Goal: Information Seeking & Learning: Learn about a topic

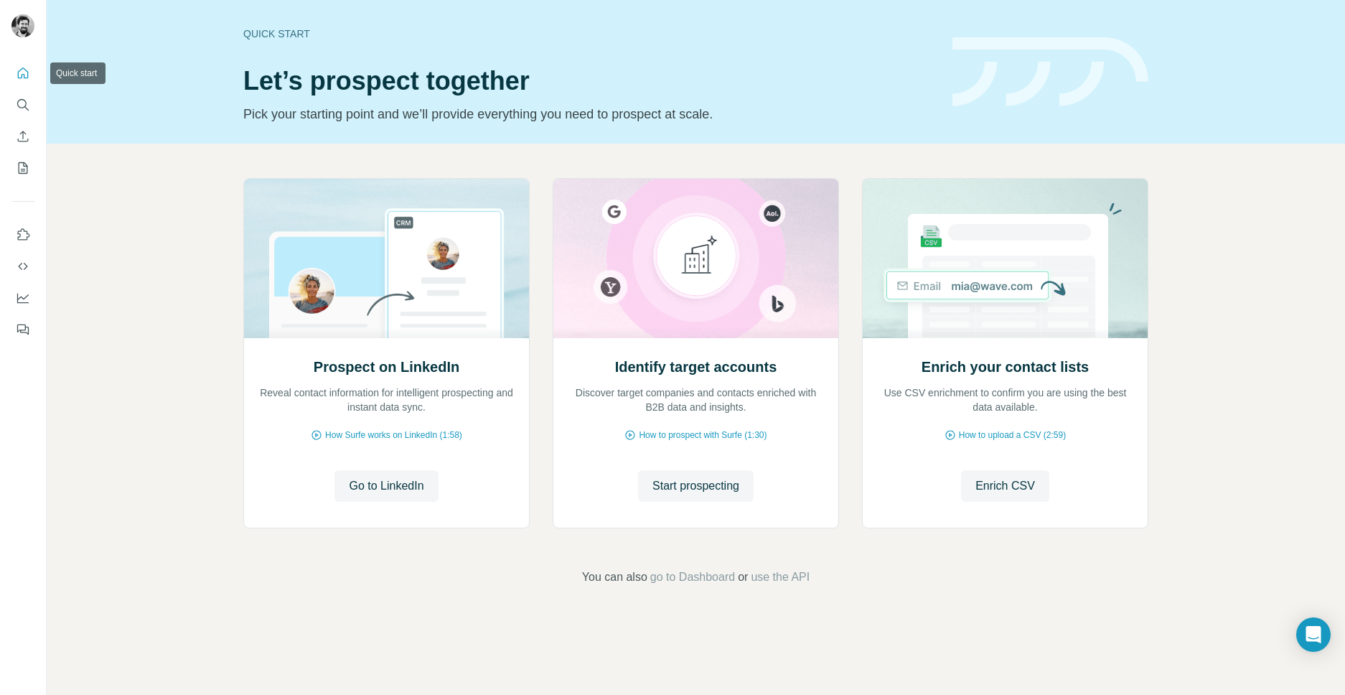
click at [20, 75] on icon "Quick start" at bounding box center [23, 73] width 14 height 14
click at [19, 100] on icon "Search" at bounding box center [21, 103] width 9 height 9
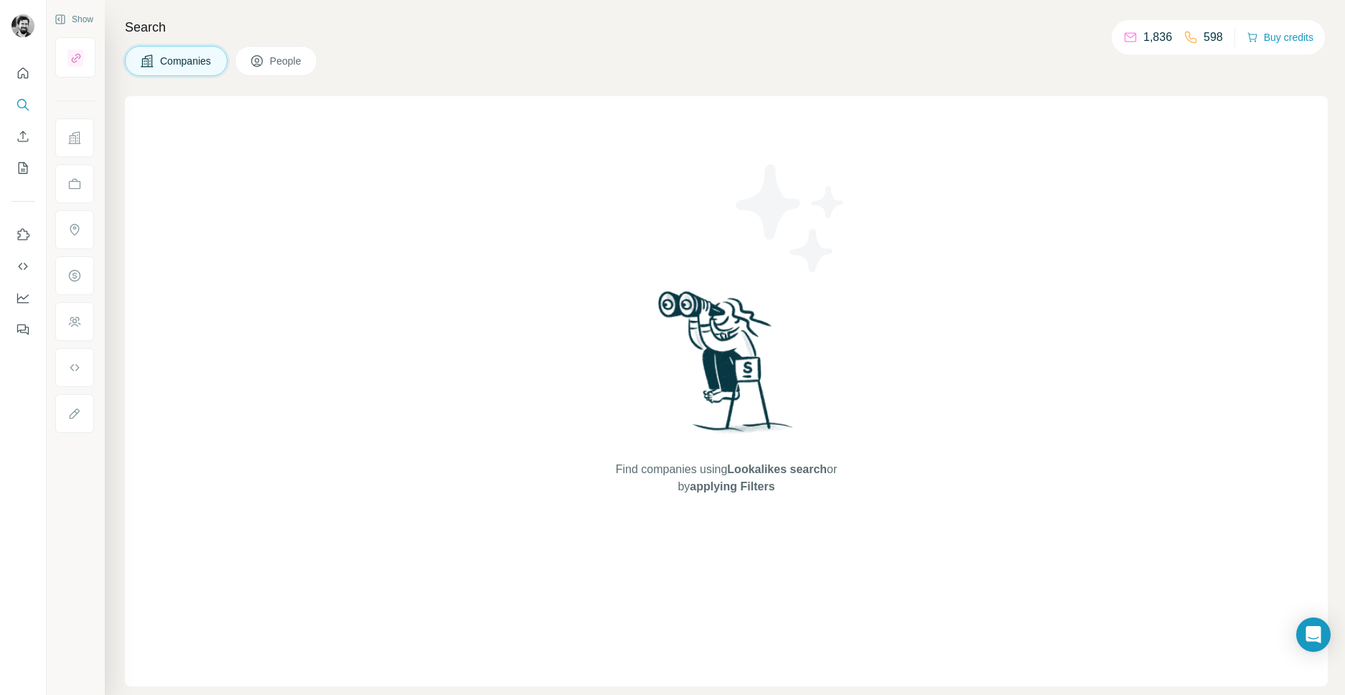
click at [1129, 323] on div "Find companies using Lookalikes search or by applying Filters" at bounding box center [726, 391] width 1203 height 590
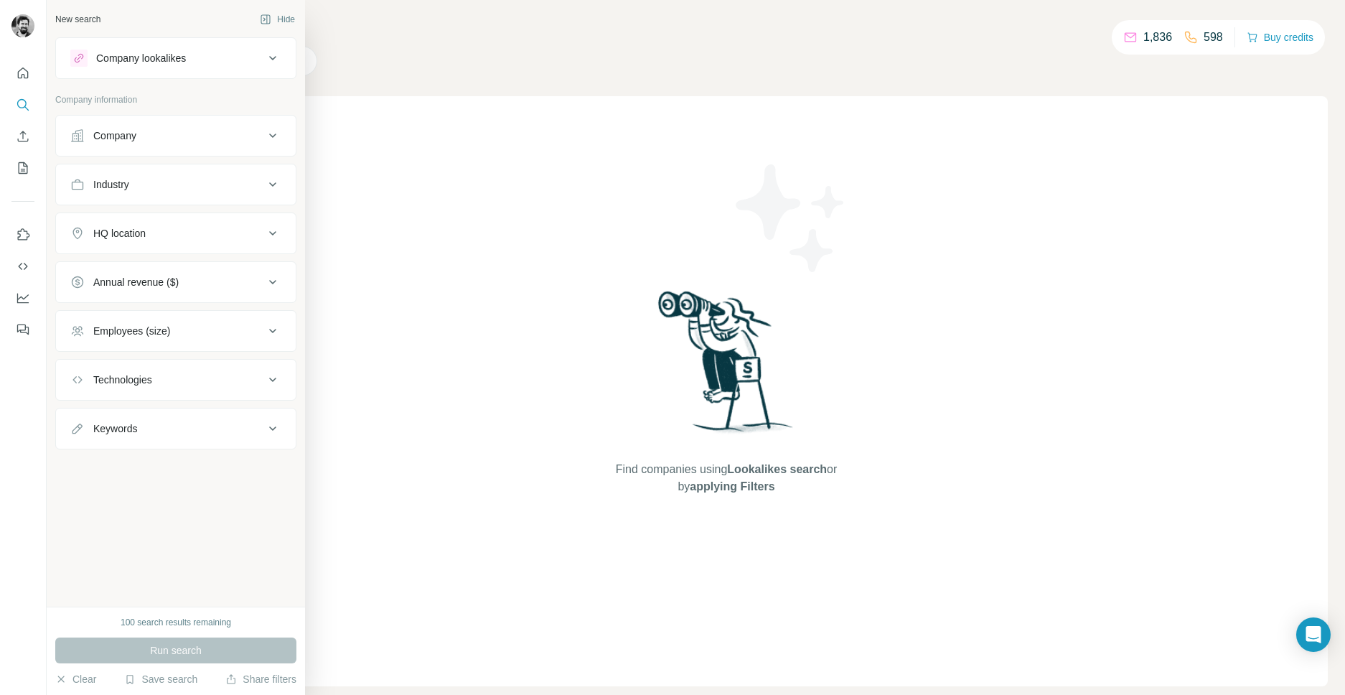
click at [120, 59] on div "Company lookalikes" at bounding box center [141, 58] width 90 height 14
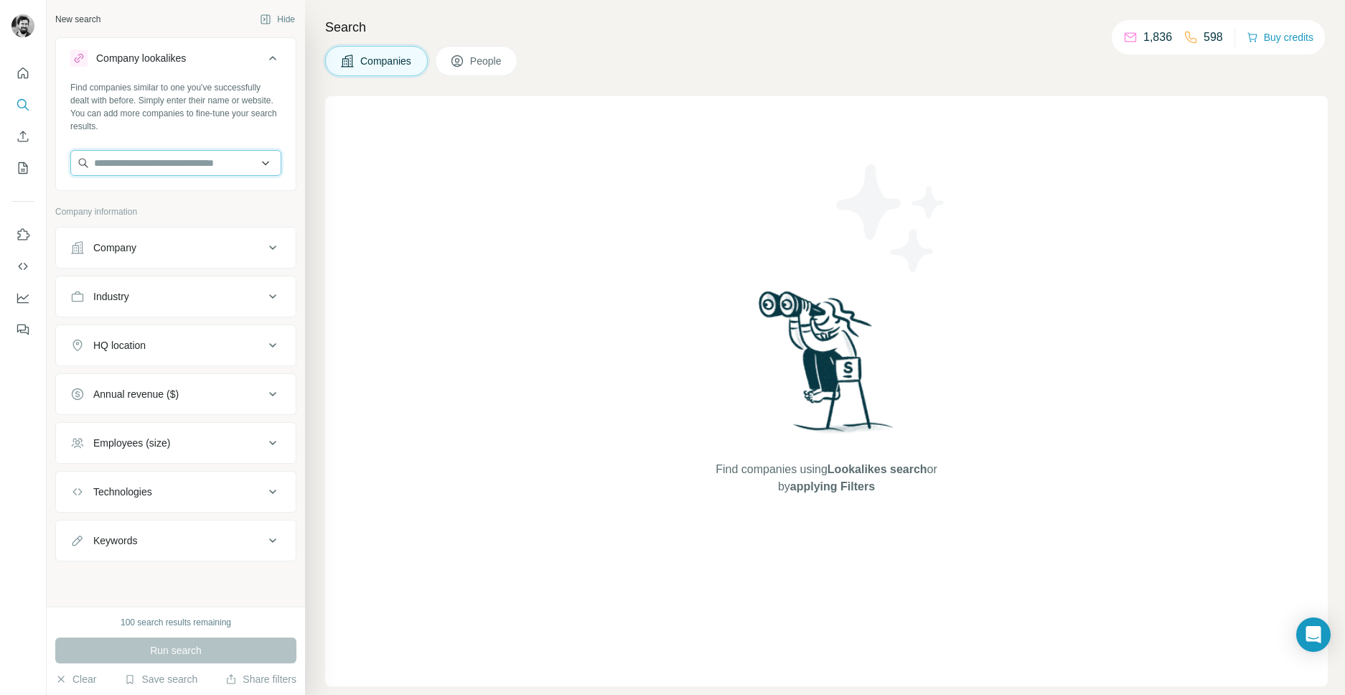
click at [175, 172] on input "text" at bounding box center [175, 163] width 211 height 26
type input "**********"
click at [196, 200] on div "Shorthand [DOMAIN_NAME]" at bounding box center [176, 201] width 204 height 39
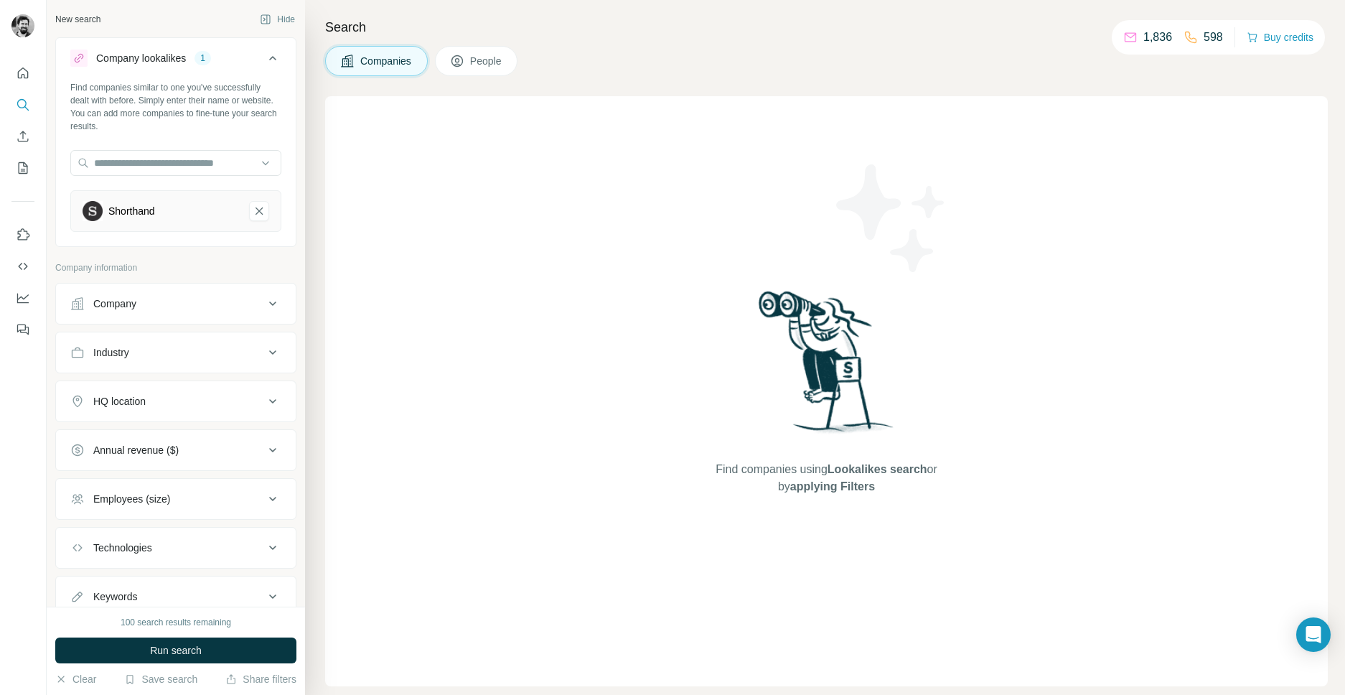
click at [151, 210] on div "Shorthand" at bounding box center [131, 211] width 47 height 14
click at [471, 71] on button "People" at bounding box center [476, 61] width 83 height 30
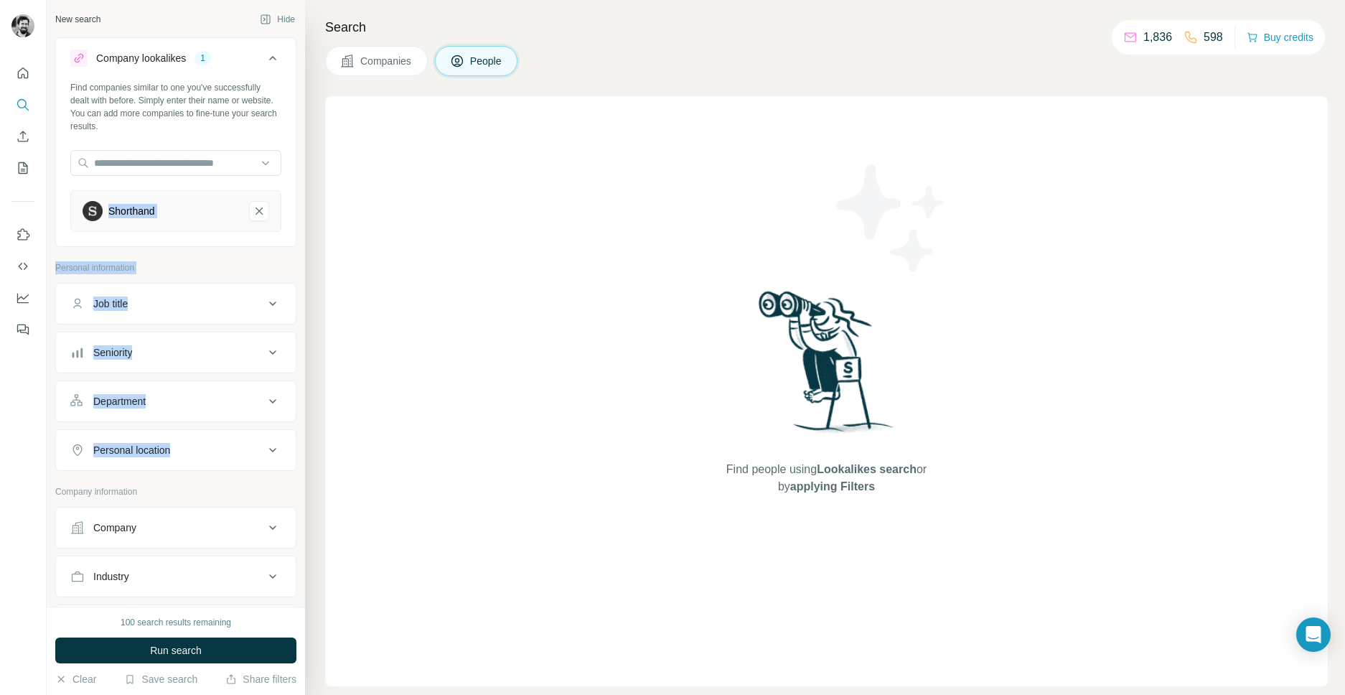
click at [392, 67] on span "Companies" at bounding box center [386, 61] width 52 height 14
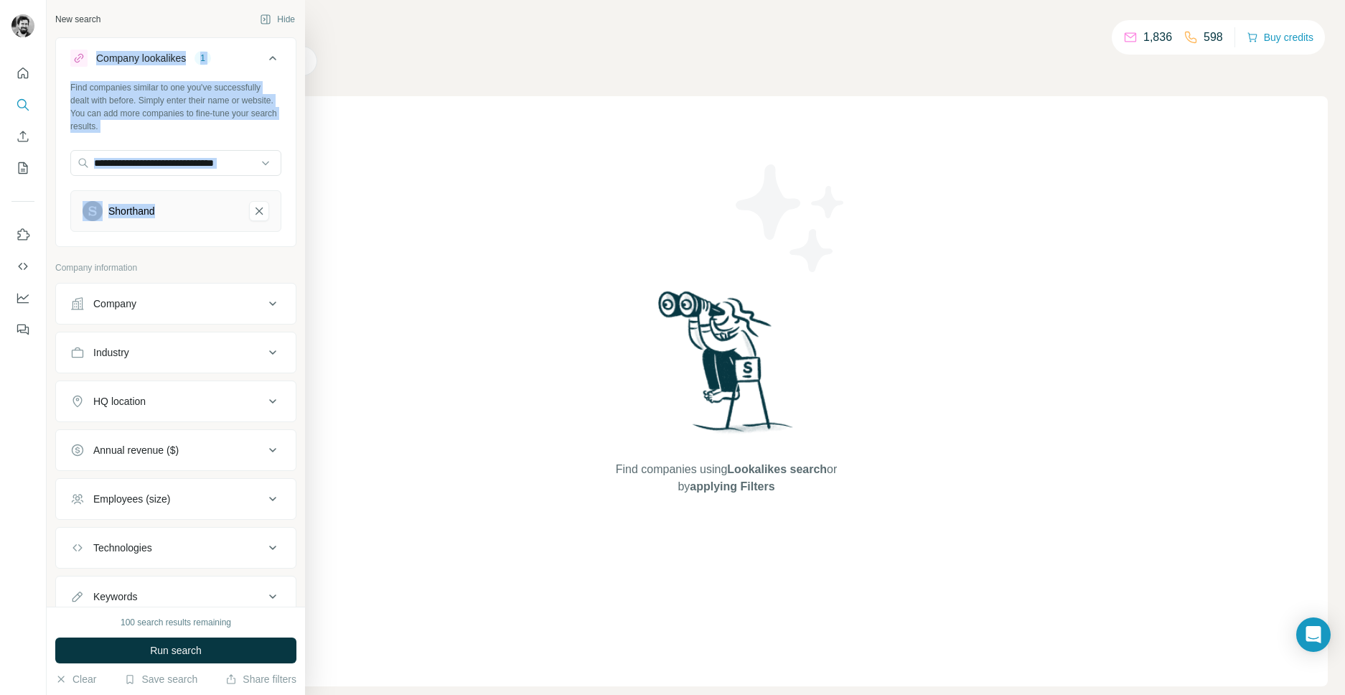
click at [72, 58] on div at bounding box center [78, 58] width 17 height 17
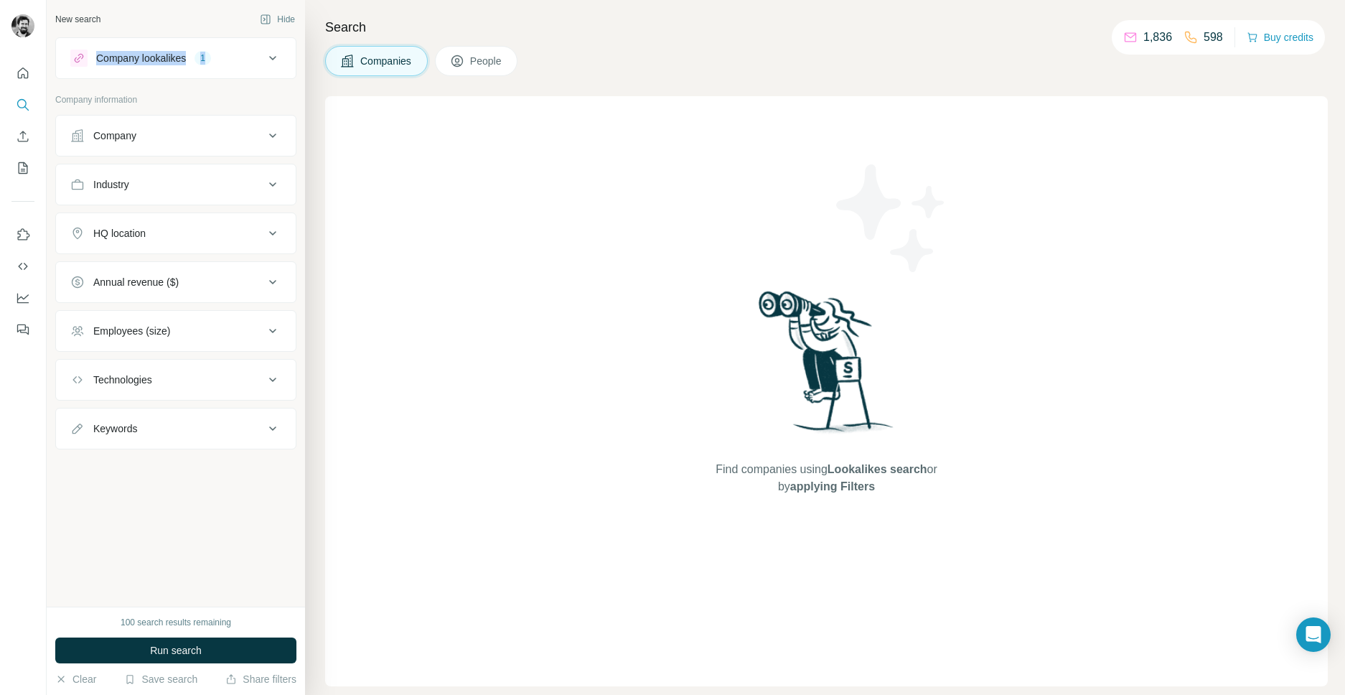
click at [110, 55] on div "Company lookalikes" at bounding box center [141, 58] width 90 height 14
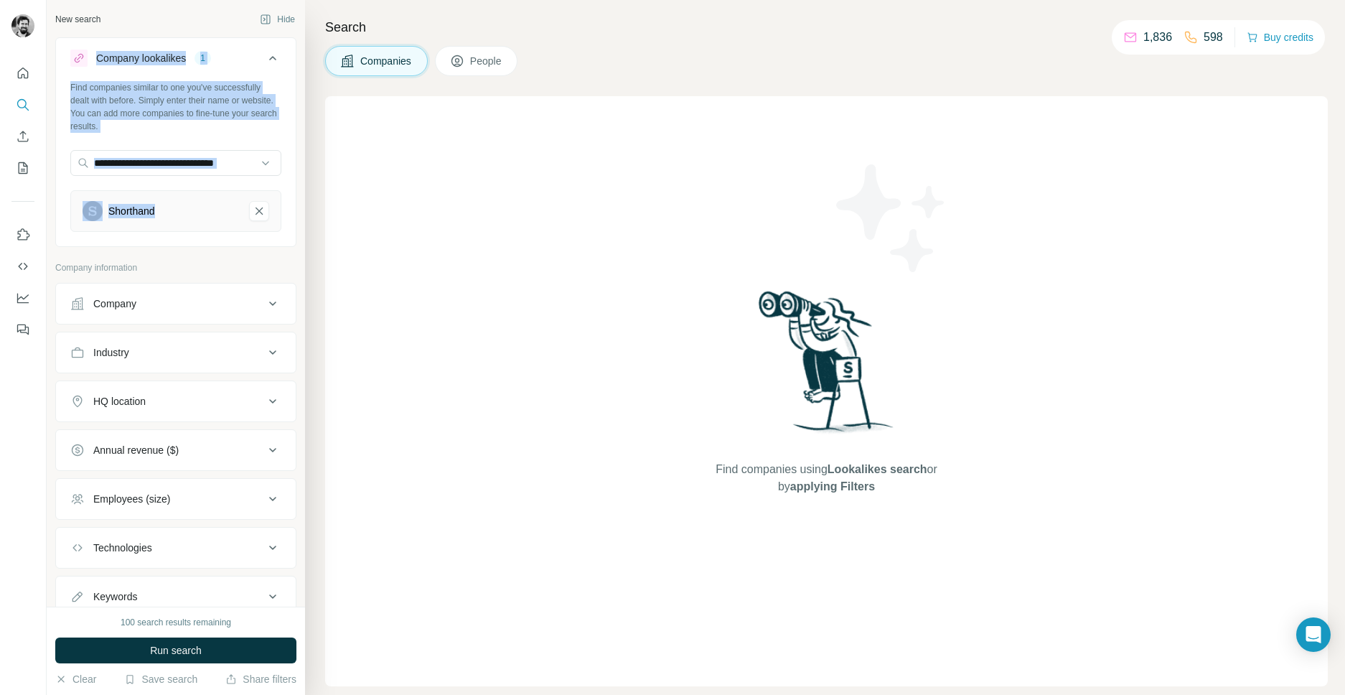
click at [166, 217] on div "Shorthand" at bounding box center [160, 211] width 155 height 20
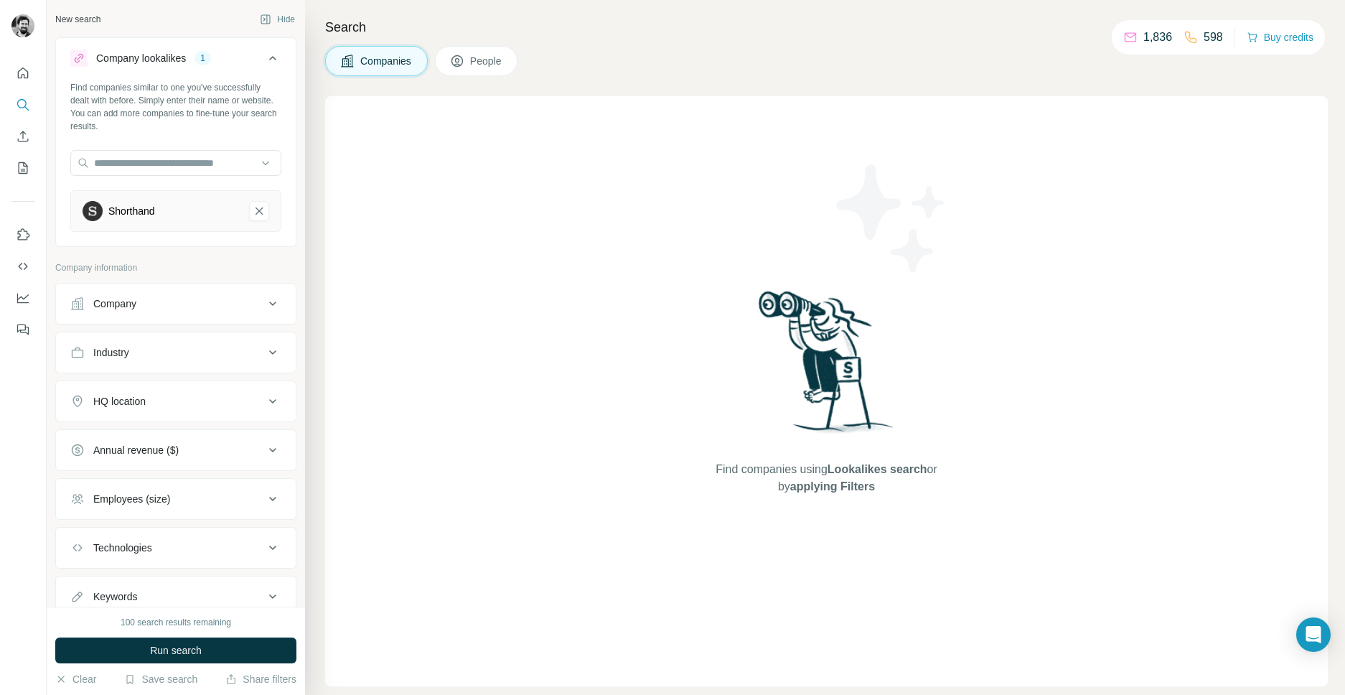
click at [166, 217] on div "Shorthand" at bounding box center [160, 211] width 155 height 20
click at [128, 208] on div "Shorthand" at bounding box center [131, 211] width 47 height 14
click at [129, 208] on div "Shorthand" at bounding box center [131, 211] width 47 height 14
drag, startPoint x: 129, startPoint y: 208, endPoint x: 140, endPoint y: 188, distance: 22.8
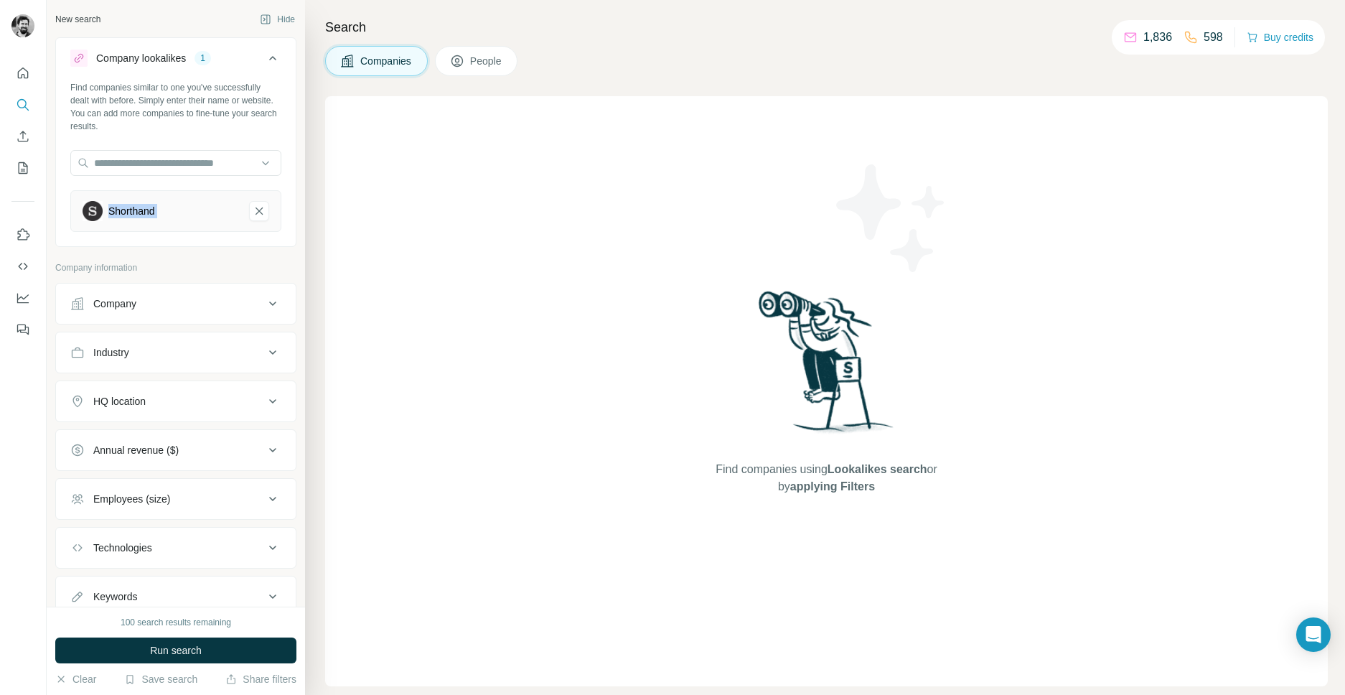
click at [128, 208] on div "Shorthand" at bounding box center [131, 211] width 47 height 14
click at [139, 169] on input "text" at bounding box center [175, 163] width 211 height 26
click at [310, 191] on div "Search Companies People Find companies using Lookalikes search or by applying F…" at bounding box center [825, 347] width 1040 height 695
click at [189, 211] on div "Shorthand" at bounding box center [160, 211] width 155 height 20
click at [133, 311] on button "Company" at bounding box center [176, 303] width 240 height 34
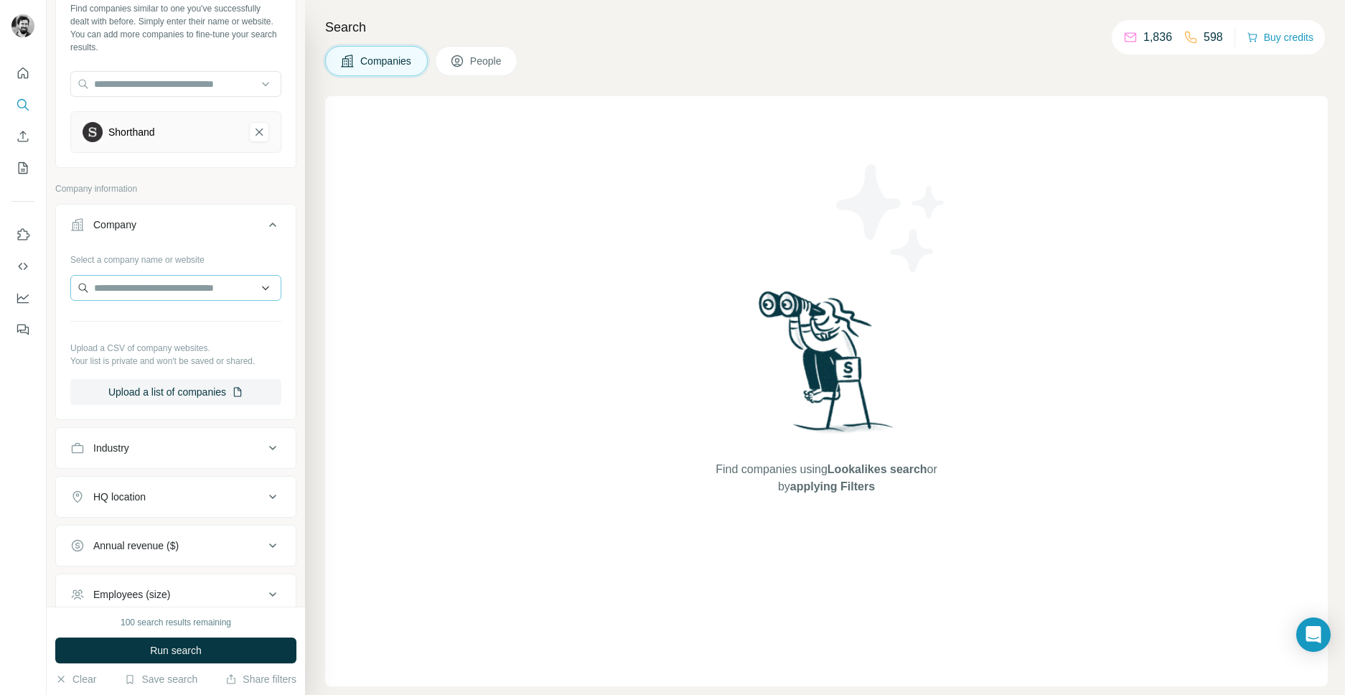
scroll to position [82, 0]
click at [152, 441] on div "Industry" at bounding box center [167, 445] width 194 height 14
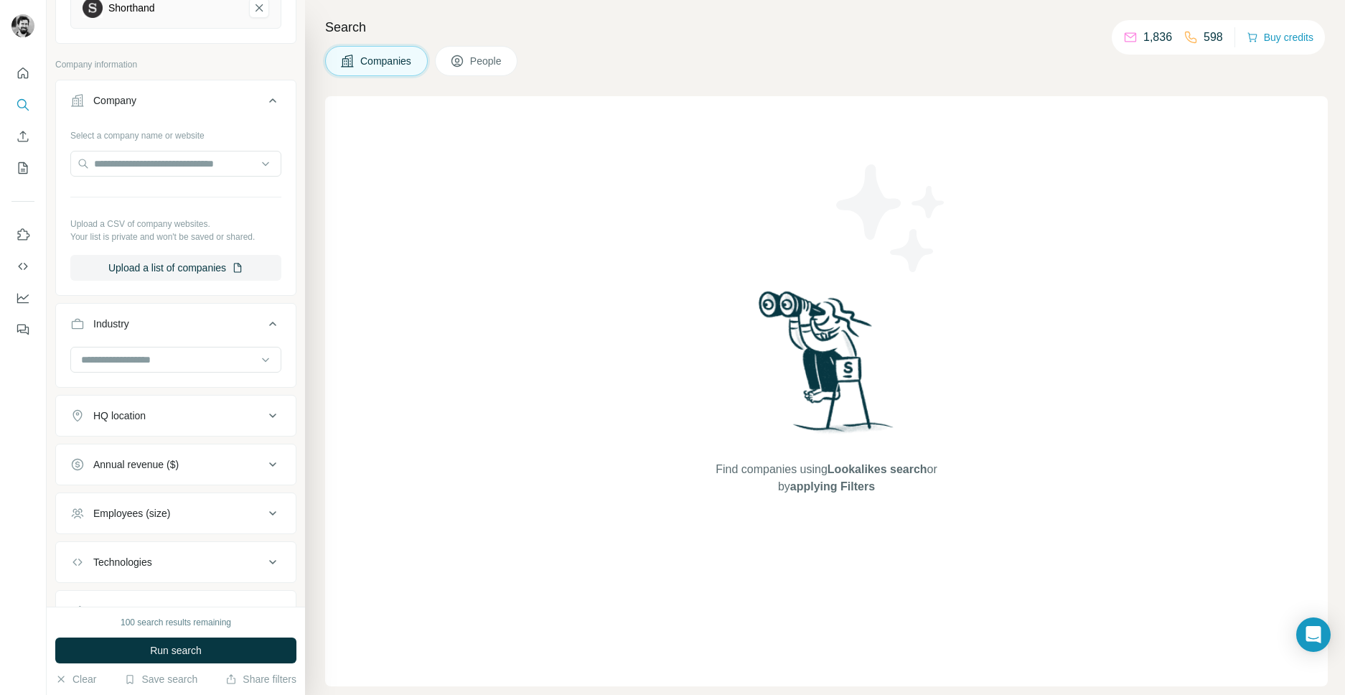
scroll to position [208, 0]
click at [163, 421] on button "HQ location" at bounding box center [176, 410] width 240 height 34
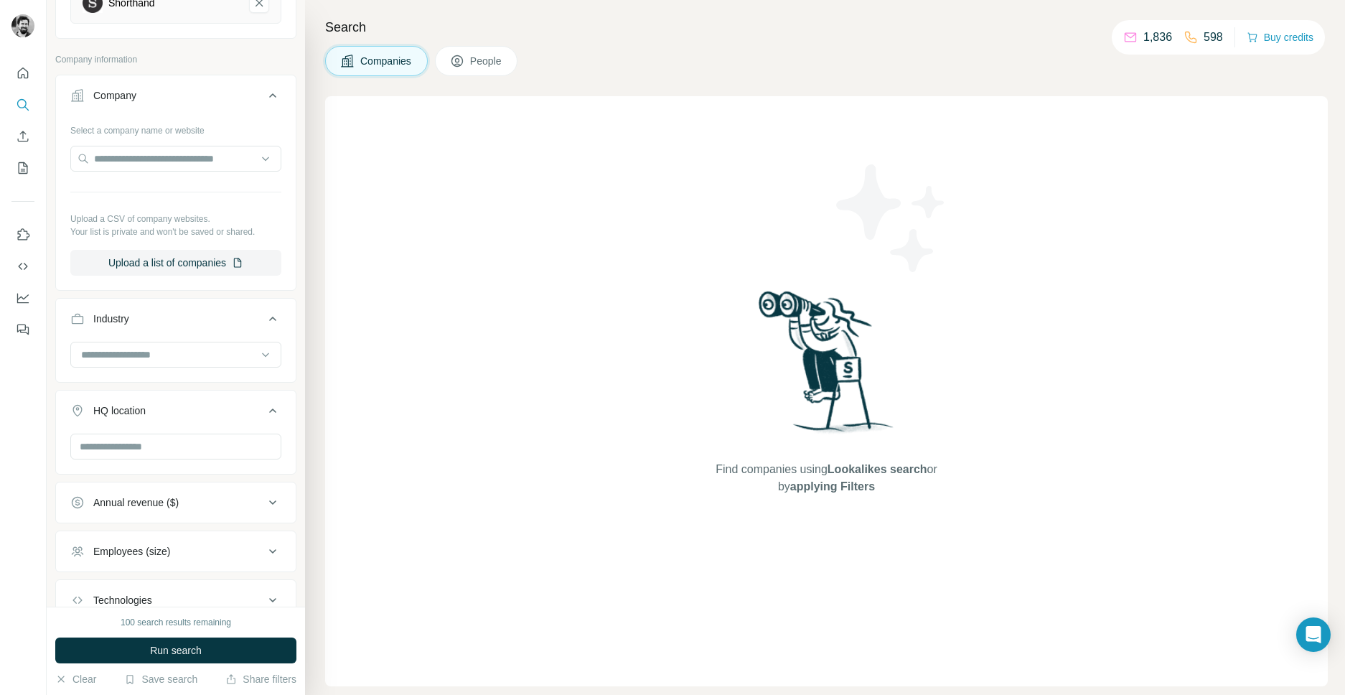
scroll to position [311, 0]
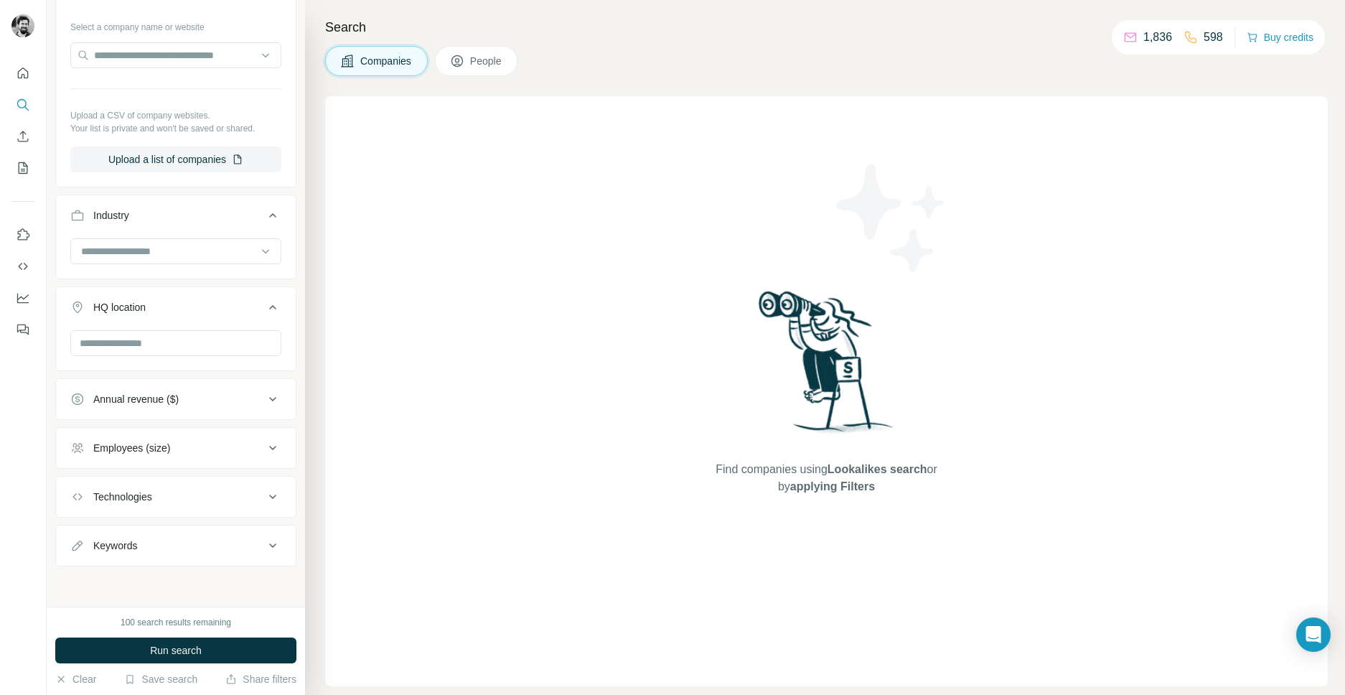
click at [162, 399] on div "Annual revenue ($)" at bounding box center [135, 399] width 85 height 14
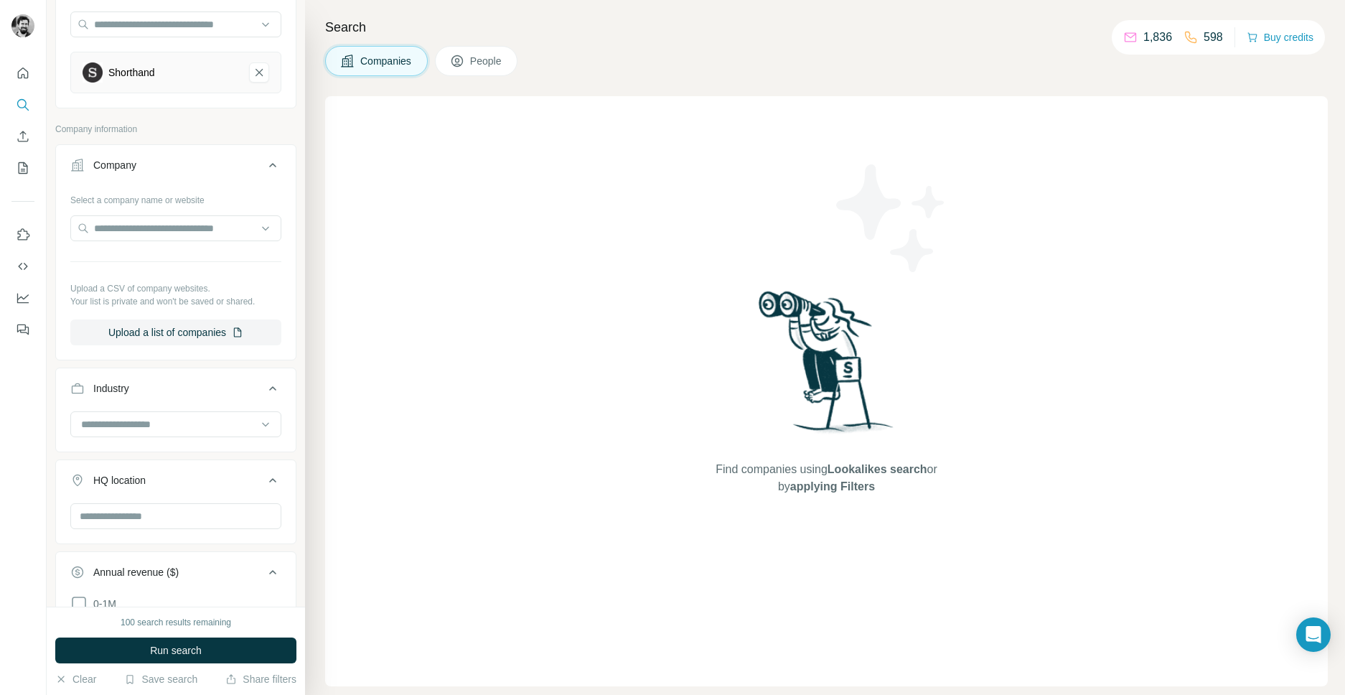
scroll to position [472, 0]
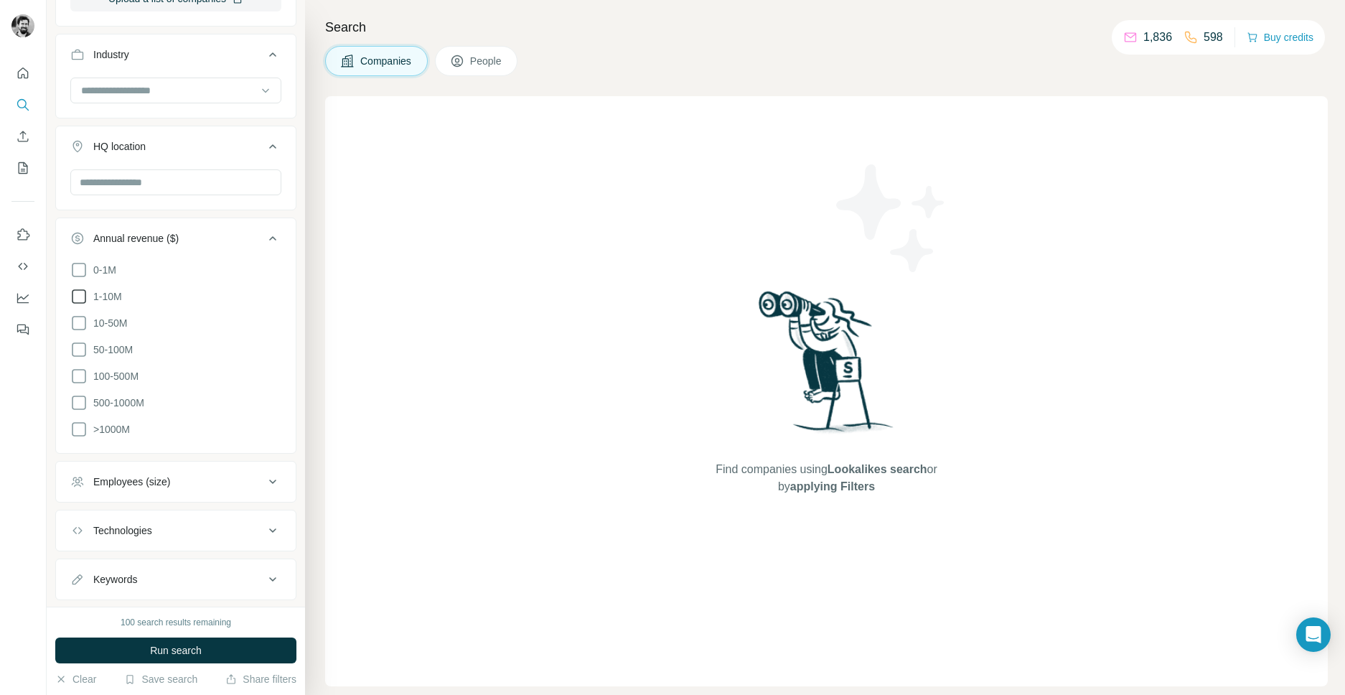
click at [81, 298] on icon at bounding box center [78, 296] width 17 height 17
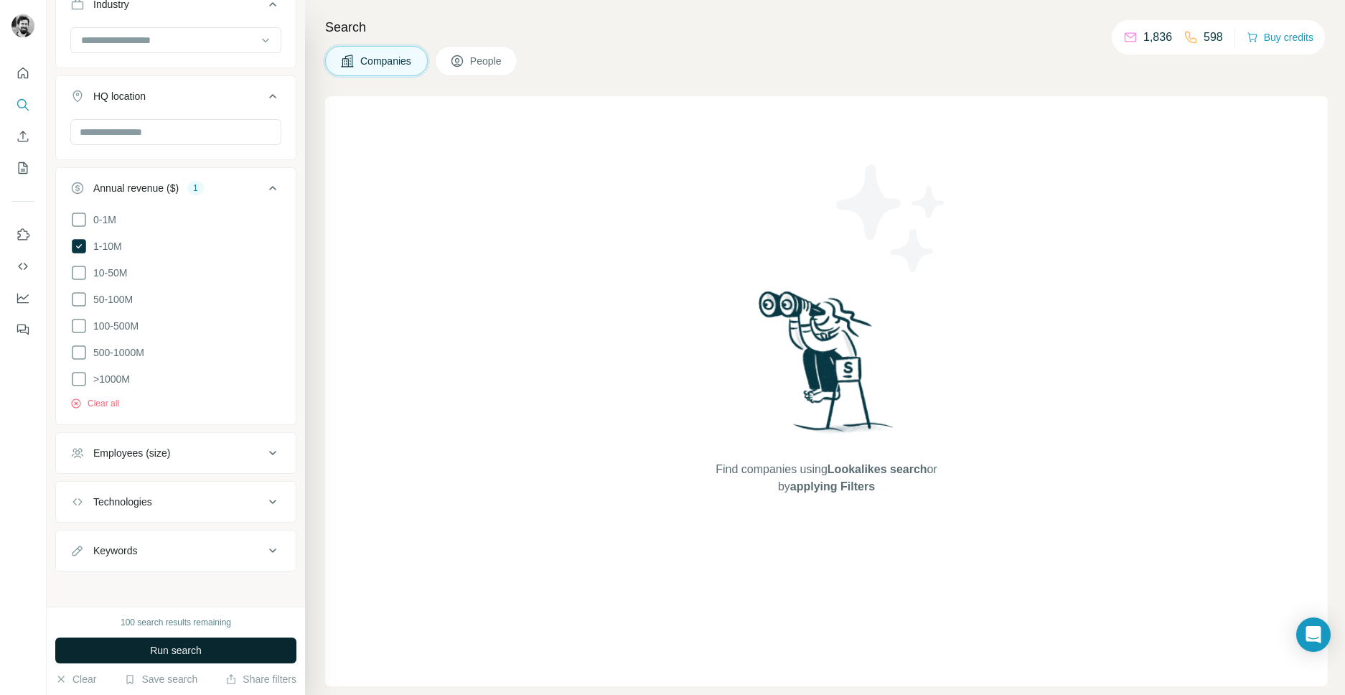
click at [153, 645] on span "Run search" at bounding box center [176, 650] width 52 height 14
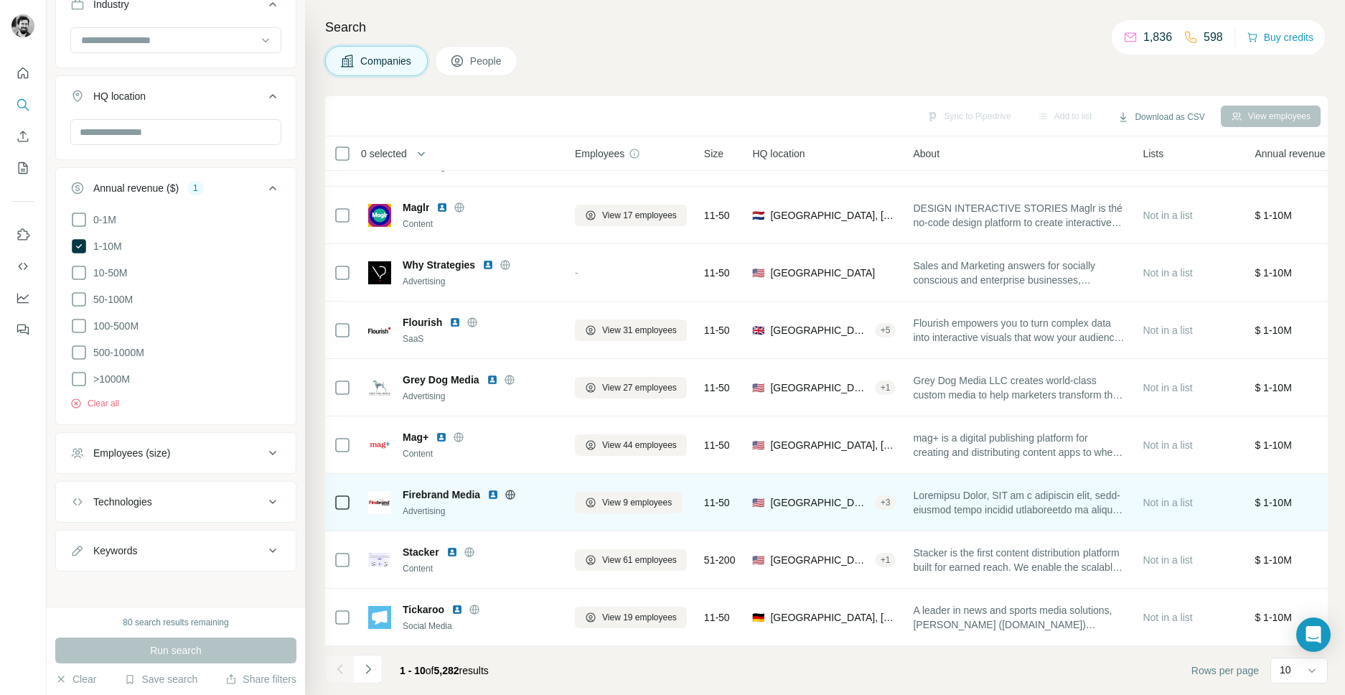
scroll to position [0, 0]
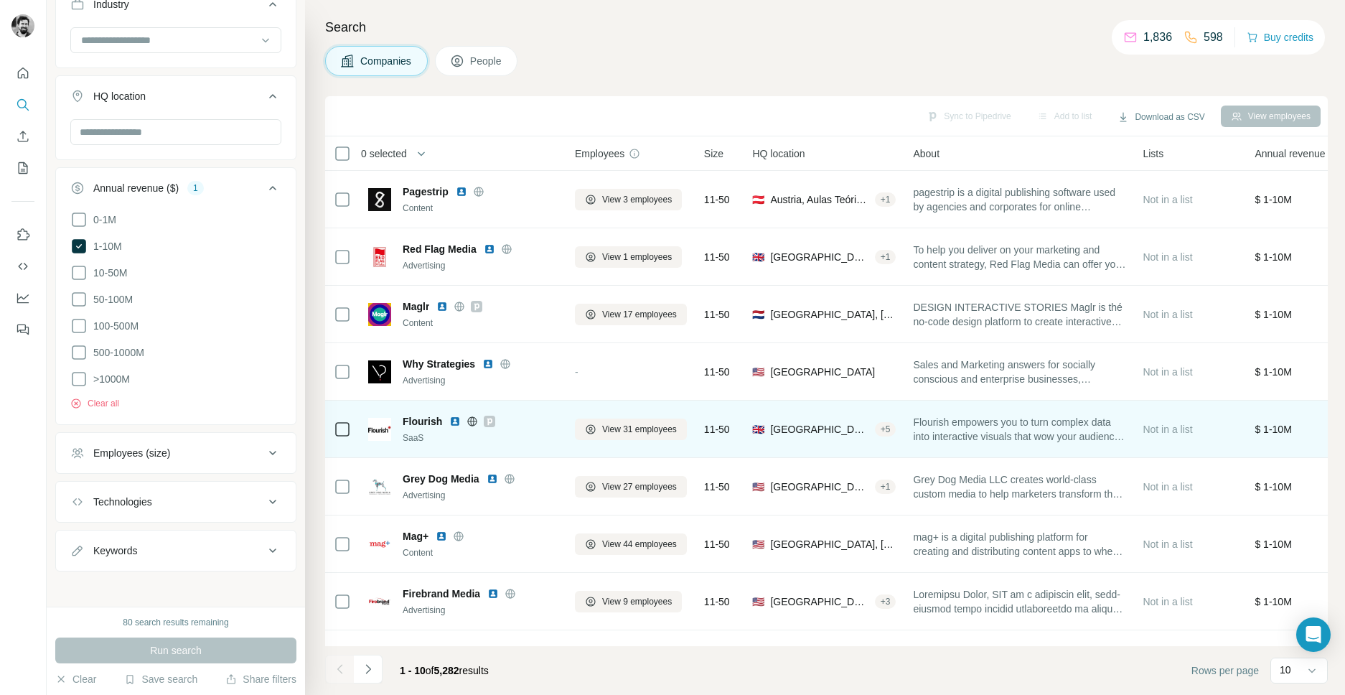
click at [416, 418] on span "Flourish" at bounding box center [422, 421] width 39 height 14
click at [654, 432] on span "View 31 employees" at bounding box center [639, 429] width 75 height 13
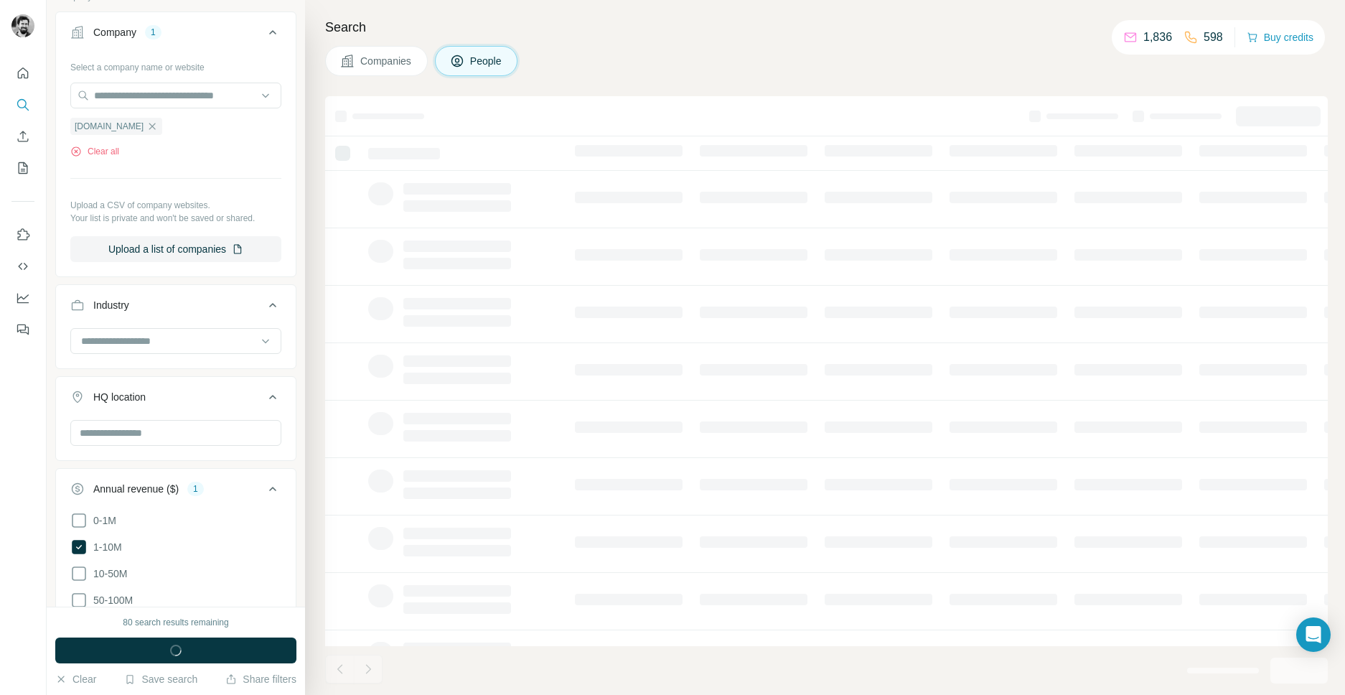
scroll to position [824, 0]
